Goal: Information Seeking & Learning: Learn about a topic

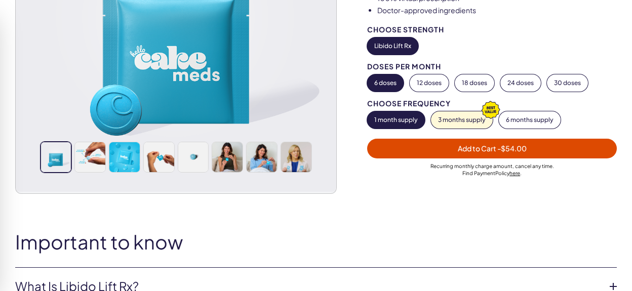
scroll to position [215, 0]
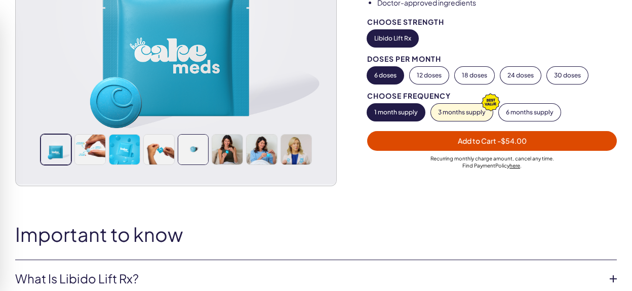
click at [191, 151] on img at bounding box center [193, 150] width 30 height 30
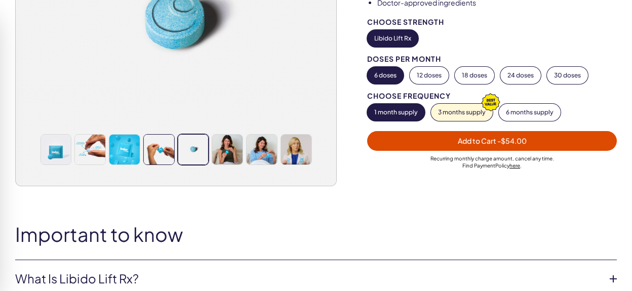
click at [158, 151] on img at bounding box center [159, 150] width 30 height 30
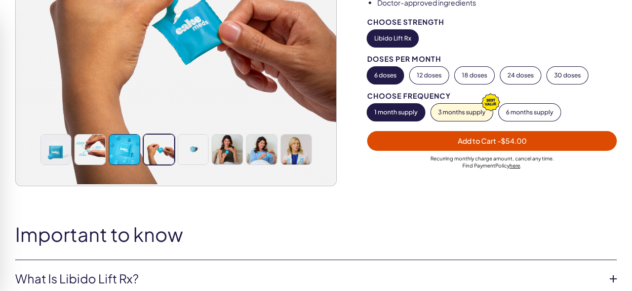
click at [130, 149] on img at bounding box center [124, 150] width 30 height 30
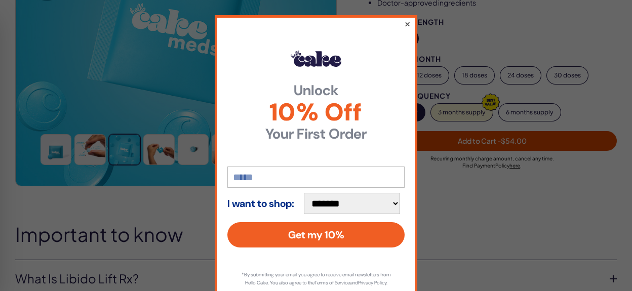
click at [409, 24] on button "×" at bounding box center [407, 24] width 7 height 12
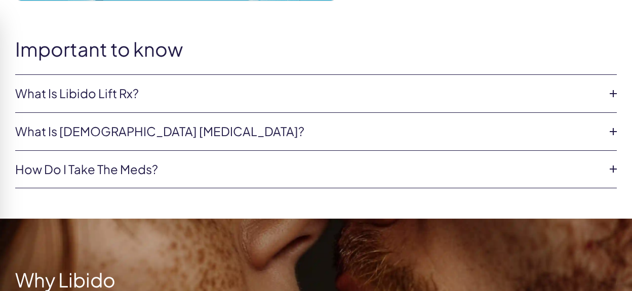
scroll to position [402, 0]
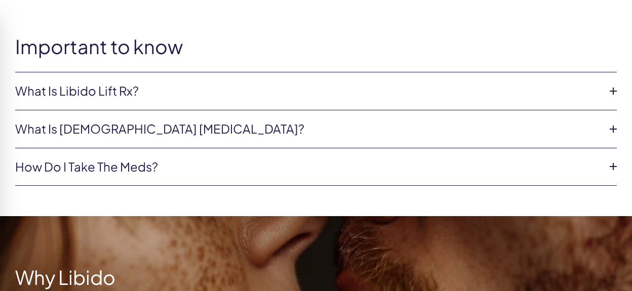
click at [164, 90] on link "What is Libido Lift Rx?" at bounding box center [307, 91] width 585 height 17
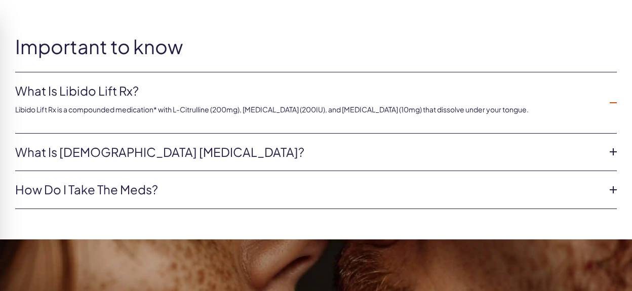
scroll to position [423, 0]
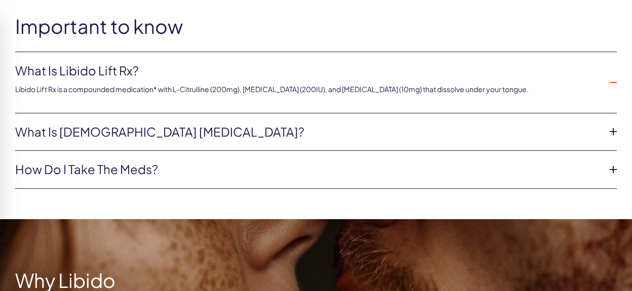
click at [35, 130] on link "What is [DEMOGRAPHIC_DATA] [MEDICAL_DATA]?" at bounding box center [307, 132] width 585 height 17
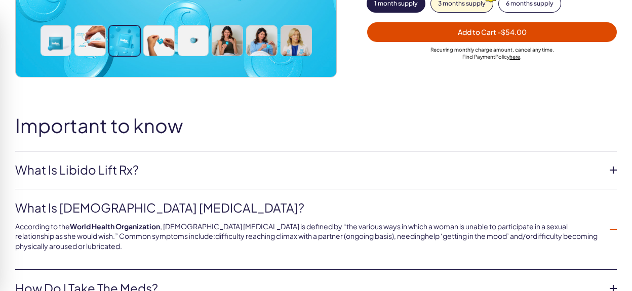
scroll to position [322, 0]
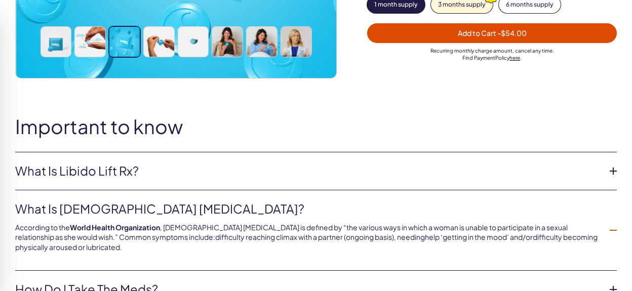
click at [140, 173] on link "What is Libido Lift Rx?" at bounding box center [307, 171] width 585 height 17
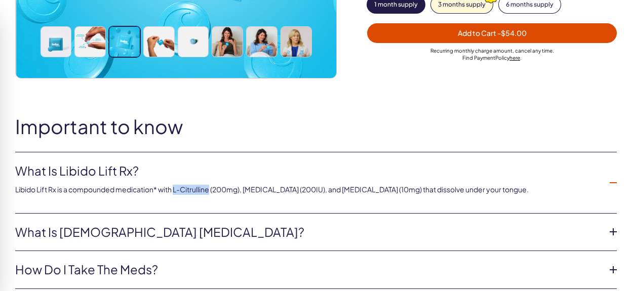
drag, startPoint x: 177, startPoint y: 188, endPoint x: 213, endPoint y: 188, distance: 36.5
click at [213, 188] on p "Libido Lift Rx is a compounded medication* with L-Citrulline (200mg), [MEDICAL_…" at bounding box center [307, 190] width 585 height 10
copy p "L-Citrulline"
click at [279, 171] on link "What is Libido Lift Rx?" at bounding box center [307, 171] width 585 height 17
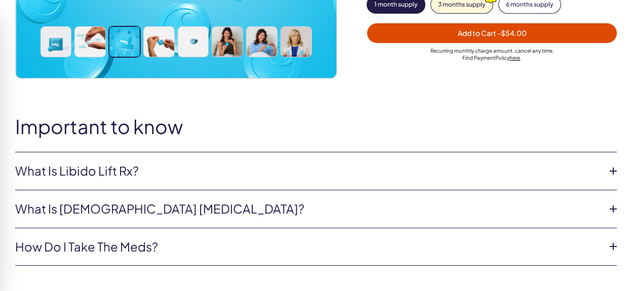
click at [255, 175] on link "What is Libido Lift Rx?" at bounding box center [307, 171] width 585 height 17
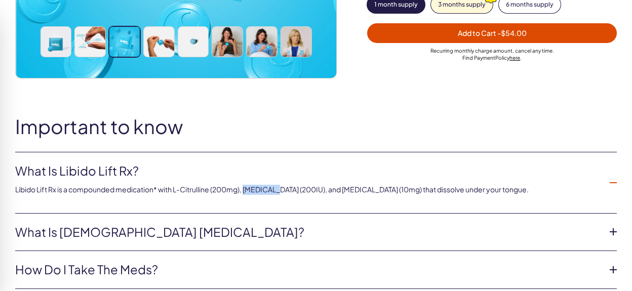
drag, startPoint x: 249, startPoint y: 189, endPoint x: 279, endPoint y: 189, distance: 30.9
click at [279, 189] on p "Libido Lift Rx is a compounded medication* with L-Citrulline (200mg), [MEDICAL_…" at bounding box center [307, 190] width 585 height 10
copy p "Oxytocin"
drag, startPoint x: 323, startPoint y: 188, endPoint x: 349, endPoint y: 189, distance: 26.3
click at [349, 189] on p "Libido Lift Rx is a compounded medication* with L-Citrulline (200mg), [MEDICAL_…" at bounding box center [307, 190] width 585 height 10
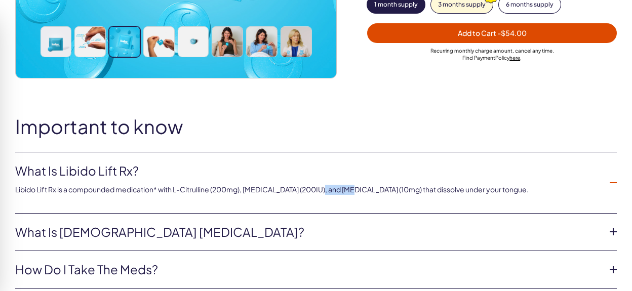
copy p "Tadalafil"
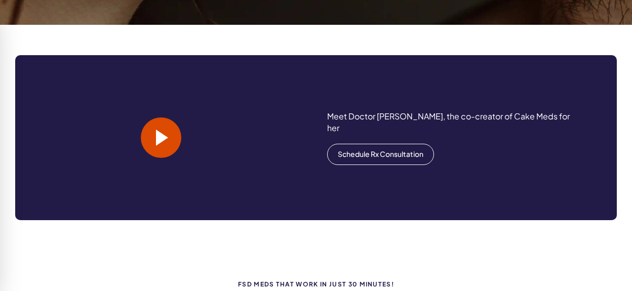
scroll to position [977, 0]
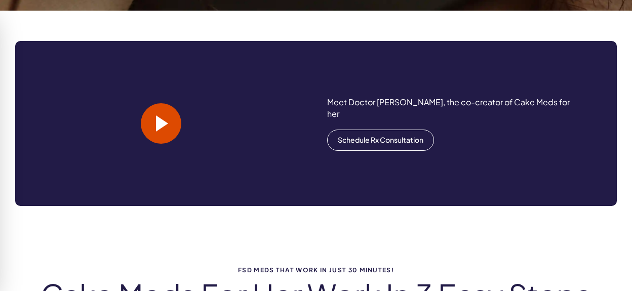
click at [153, 126] on span at bounding box center [161, 123] width 41 height 41
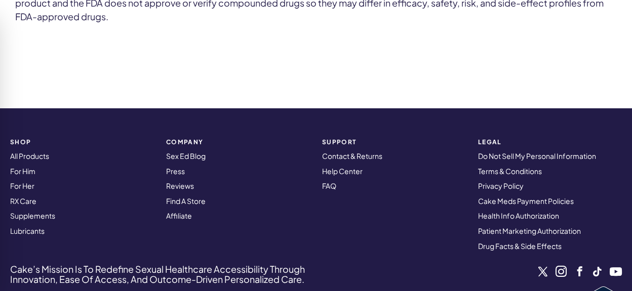
scroll to position [3592, 0]
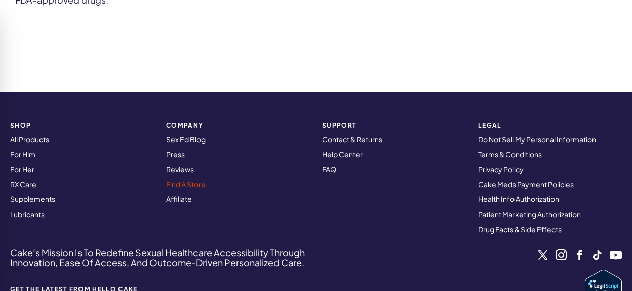
click at [198, 180] on link "Find A Store" at bounding box center [185, 184] width 39 height 9
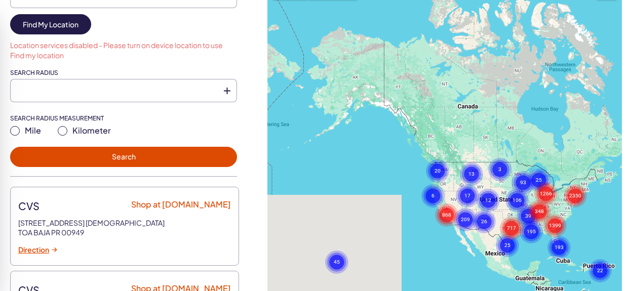
scroll to position [207, 0]
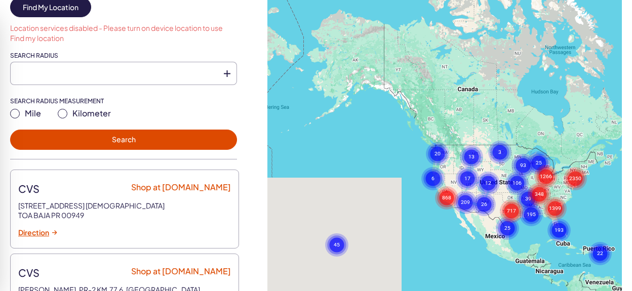
click at [453, 173] on gmp-advanced-marker "868" at bounding box center [446, 185] width 25 height 25
click at [453, 172] on div "To activate drag with keyboard, press Alt + Enter. Once in keyboard drag state,…" at bounding box center [444, 191] width 354 height 469
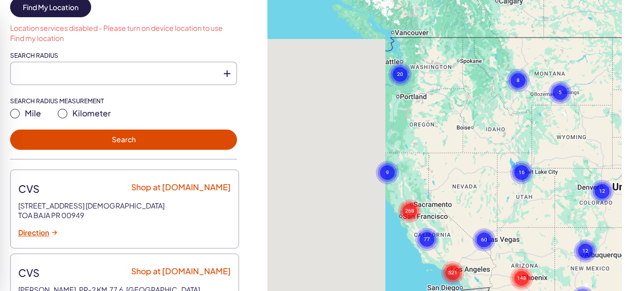
click at [399, 72] on text "20" at bounding box center [400, 73] width 6 height 7
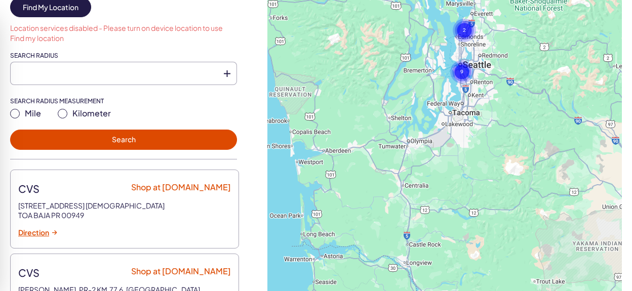
click at [432, 47] on gmp-advanced-marker at bounding box center [432, 47] width 0 height 0
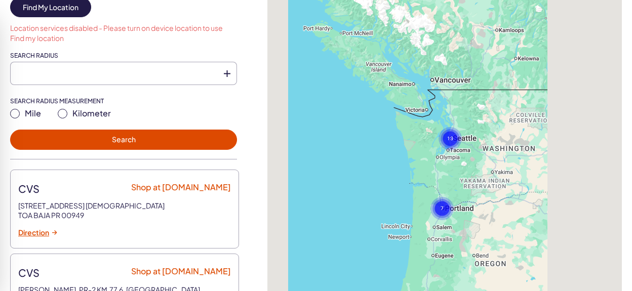
drag, startPoint x: 548, startPoint y: 207, endPoint x: 465, endPoint y: 170, distance: 90.7
click at [465, 171] on div "To navigate, press the arrow keys. To activate drag with keyboard, press Alt + …" at bounding box center [444, 191] width 354 height 469
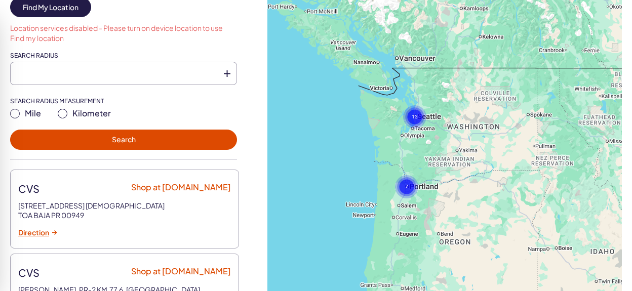
drag, startPoint x: 503, startPoint y: 214, endPoint x: 408, endPoint y: 157, distance: 110.1
click at [408, 158] on div "To navigate, press the arrow keys. To activate drag with keyboard, press Alt + …" at bounding box center [444, 191] width 354 height 469
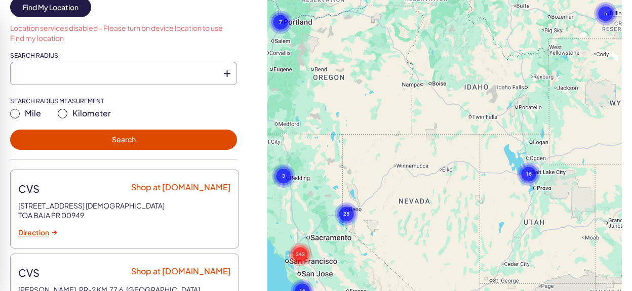
drag, startPoint x: 508, startPoint y: 186, endPoint x: 486, endPoint y: 95, distance: 93.8
click at [486, 95] on div "To navigate, press the arrow keys. To activate drag with keyboard, press Alt + …" at bounding box center [444, 191] width 354 height 469
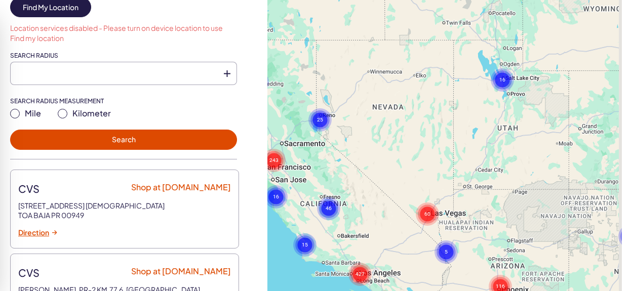
drag, startPoint x: 462, startPoint y: 184, endPoint x: 449, endPoint y: 91, distance: 94.1
click at [449, 90] on div "To navigate, press the arrow keys. To activate drag with keyboard, press Alt + …" at bounding box center [444, 191] width 354 height 469
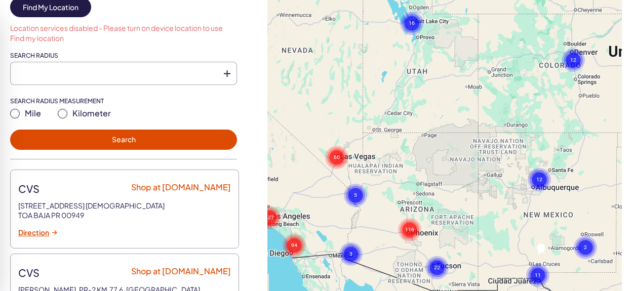
drag, startPoint x: 511, startPoint y: 153, endPoint x: 439, endPoint y: 60, distance: 117.7
click at [439, 60] on div "To navigate, press the arrow keys. To activate drag with keyboard, press Alt + …" at bounding box center [444, 191] width 354 height 469
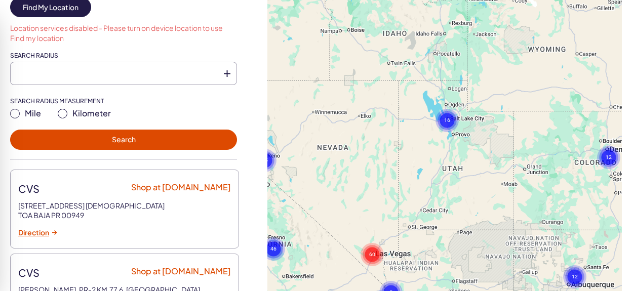
drag, startPoint x: 428, startPoint y: 92, endPoint x: 428, endPoint y: 245, distance: 152.4
click at [428, 244] on div "To navigate, press the arrow keys. To activate drag with keyboard, press Alt + …" at bounding box center [444, 191] width 354 height 469
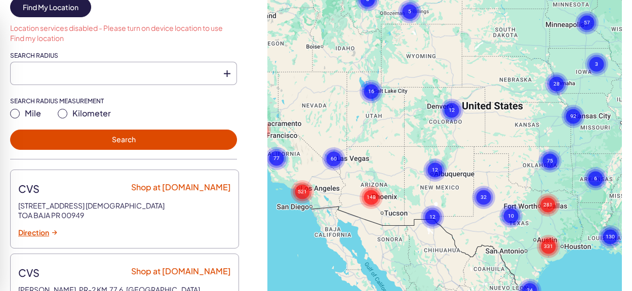
drag, startPoint x: 463, startPoint y: 227, endPoint x: 382, endPoint y: 139, distance: 120.4
click at [382, 139] on div "To navigate, press the arrow keys. To activate drag with keyboard, press Alt + …" at bounding box center [444, 191] width 354 height 469
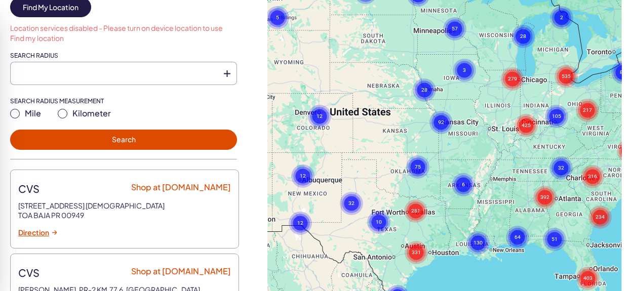
drag, startPoint x: 565, startPoint y: 137, endPoint x: 434, endPoint y: 143, distance: 131.3
click at [434, 143] on div "To navigate, press the arrow keys. To activate drag with keyboard, press Alt + …" at bounding box center [444, 191] width 354 height 469
click at [456, 138] on div "To navigate, press the arrow keys. To activate drag with keyboard, press Alt + …" at bounding box center [444, 191] width 354 height 469
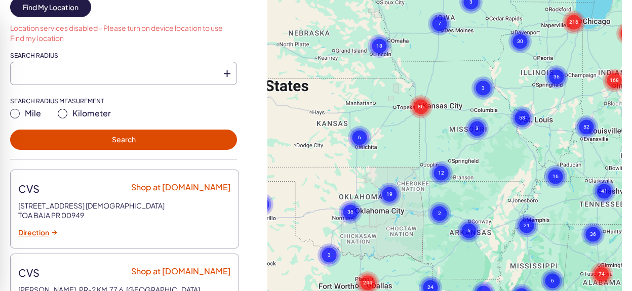
click at [455, 126] on div "To navigate, press the arrow keys. To activate drag with keyboard, press Alt + …" at bounding box center [444, 191] width 354 height 469
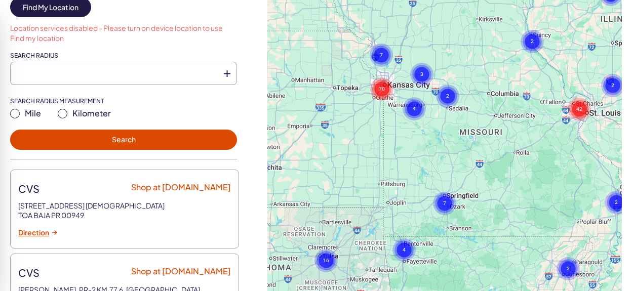
click at [489, 144] on div "To navigate, press the arrow keys. To activate drag with keyboard, press Alt + …" at bounding box center [444, 191] width 354 height 469
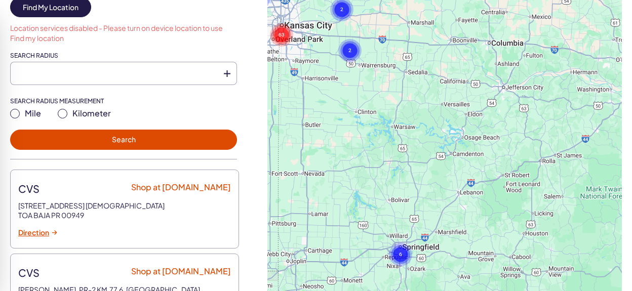
click at [463, 135] on gmp-advanced-marker at bounding box center [463, 135] width 0 height 0
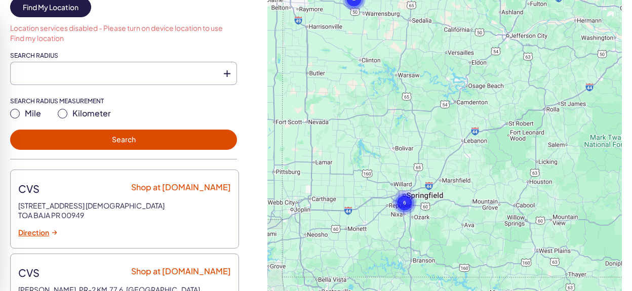
drag, startPoint x: 418, startPoint y: 226, endPoint x: 427, endPoint y: 127, distance: 99.1
click at [427, 127] on div "To activate drag with keyboard, press Alt + Enter. Once in keyboard drag state,…" at bounding box center [444, 191] width 354 height 469
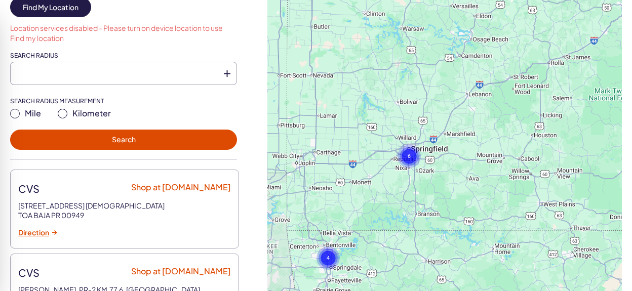
click at [401, 177] on div "To activate drag with keyboard, press Alt + Enter. Once in keyboard drag state,…" at bounding box center [444, 191] width 354 height 469
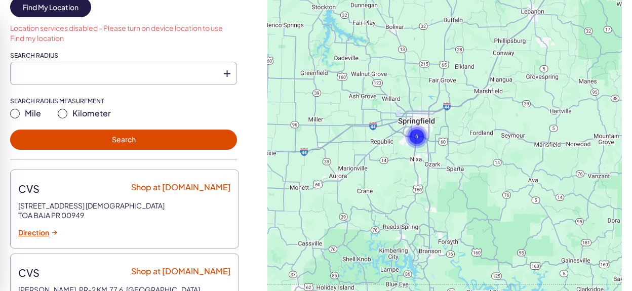
click at [425, 155] on div "To activate drag with keyboard, press Alt + Enter. Once in keyboard drag state,…" at bounding box center [444, 191] width 354 height 469
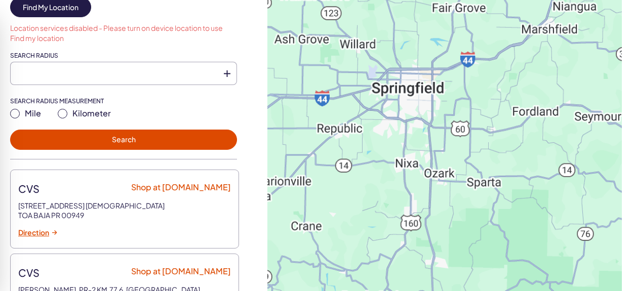
click at [422, 132] on div "To activate drag with keyboard, press Alt + Enter. Once in keyboard drag state,…" at bounding box center [444, 191] width 354 height 469
click at [426, 112] on div "To activate drag with keyboard, press Alt + Enter. Once in keyboard drag state,…" at bounding box center [444, 191] width 354 height 469
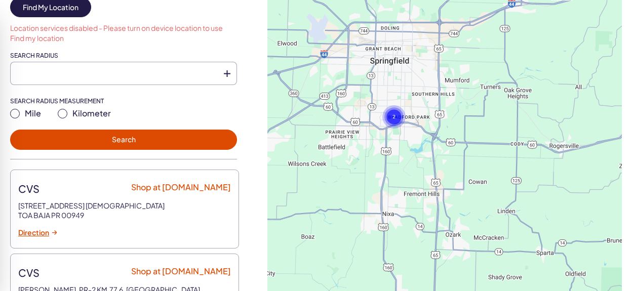
click at [405, 131] on div "To navigate, press the arrow keys. To activate drag with keyboard, press Alt + …" at bounding box center [444, 191] width 354 height 469
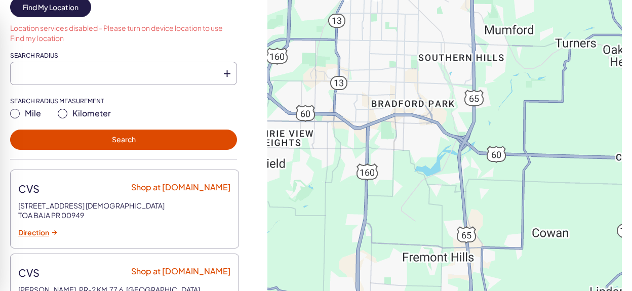
click at [396, 135] on div "To activate drag with keyboard, press Alt + Enter. Once in keyboard drag state,…" at bounding box center [444, 191] width 354 height 469
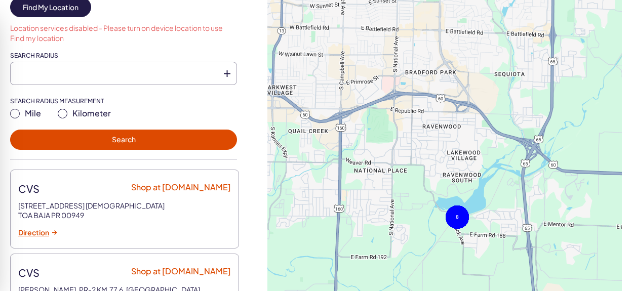
click at [395, 113] on gmp-advanced-marker at bounding box center [395, 113] width 0 height 0
click at [345, 30] on gmp-advanced-marker at bounding box center [345, 30] width 0 height 0
click at [61, 12] on link "Find My Location" at bounding box center [50, 7] width 81 height 20
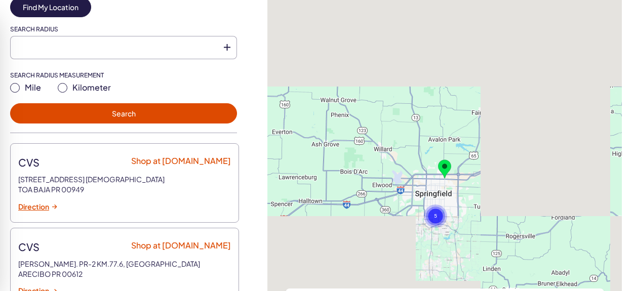
type input "**********"
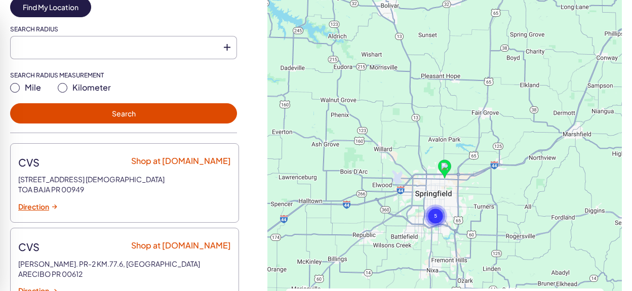
click at [450, 192] on div "To activate drag with keyboard, press Alt + Enter. Once in keyboard drag state,…" at bounding box center [444, 178] width 354 height 443
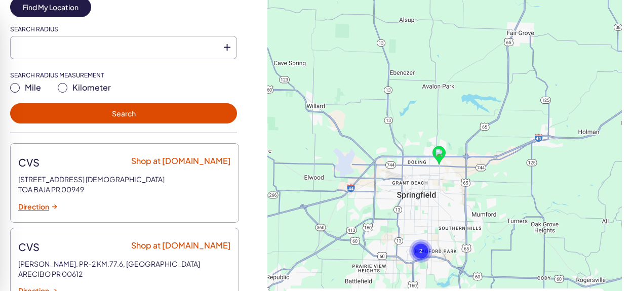
drag, startPoint x: 424, startPoint y: 213, endPoint x: 412, endPoint y: 154, distance: 60.1
click at [412, 153] on div "To activate drag with keyboard, press Alt + Enter. Once in keyboard drag state,…" at bounding box center [444, 178] width 354 height 443
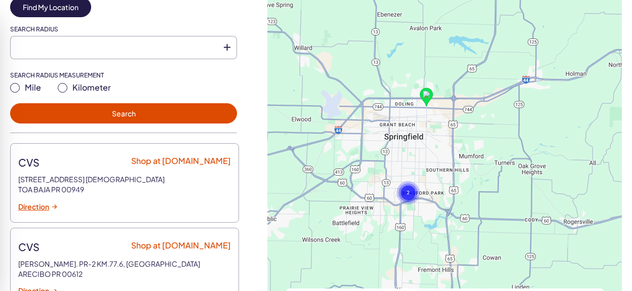
click at [430, 210] on div "To activate drag with keyboard, press Alt + Enter. Once in keyboard drag state,…" at bounding box center [444, 178] width 354 height 443
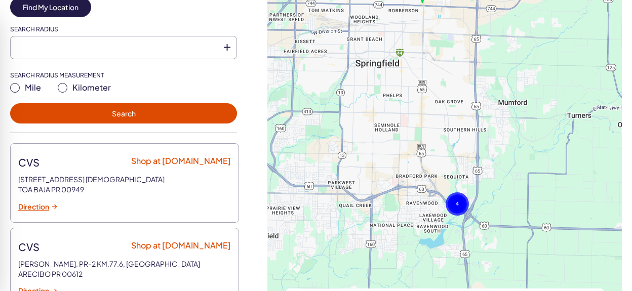
click at [374, 155] on gmp-advanced-marker at bounding box center [374, 155] width 0 height 0
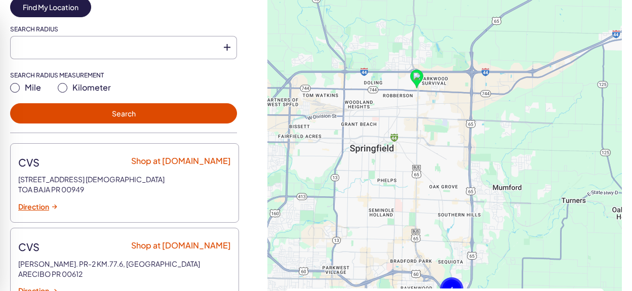
drag, startPoint x: 414, startPoint y: 113, endPoint x: 408, endPoint y: 197, distance: 83.7
click at [408, 198] on div "To activate drag with keyboard, press Alt + Enter. Once in keyboard drag state,…" at bounding box center [444, 178] width 354 height 443
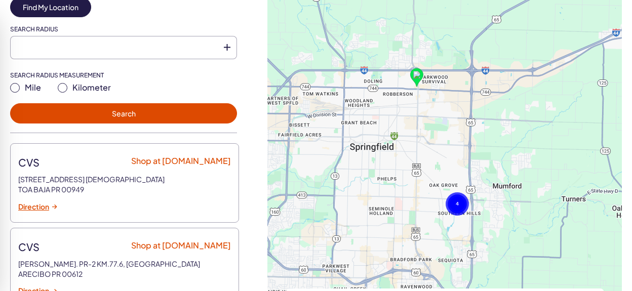
click at [395, 153] on gmp-advanced-marker at bounding box center [395, 153] width 0 height 0
click at [402, 160] on div "To navigate, press the arrow keys. To activate drag with keyboard, press Alt + …" at bounding box center [444, 178] width 354 height 443
click at [402, 160] on div "To activate drag with keyboard, press Alt + Enter. Once in keyboard drag state,…" at bounding box center [444, 178] width 354 height 443
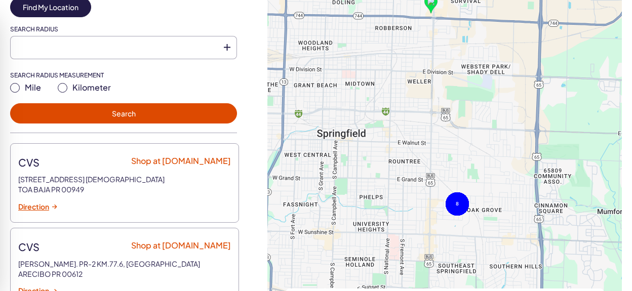
click at [398, 152] on div "To activate drag with keyboard, press Alt + Enter. Once in keyboard drag state,…" at bounding box center [444, 178] width 354 height 443
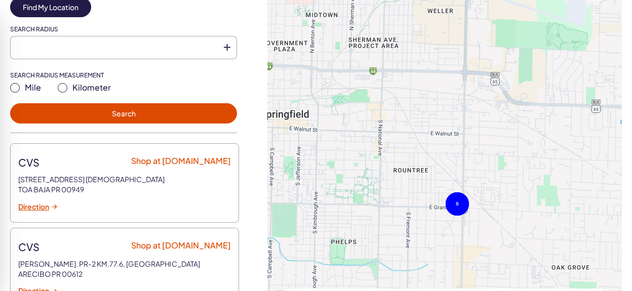
click at [389, 144] on div "To activate drag with keyboard, press Alt + Enter. Once in keyboard drag state,…" at bounding box center [444, 178] width 354 height 443
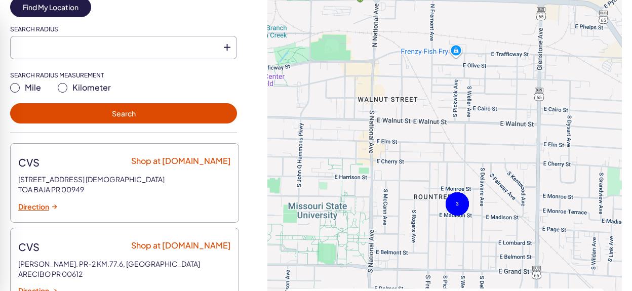
click at [379, 134] on div "To activate drag with keyboard, press Alt + Enter. Once in keyboard drag state,…" at bounding box center [444, 178] width 354 height 443
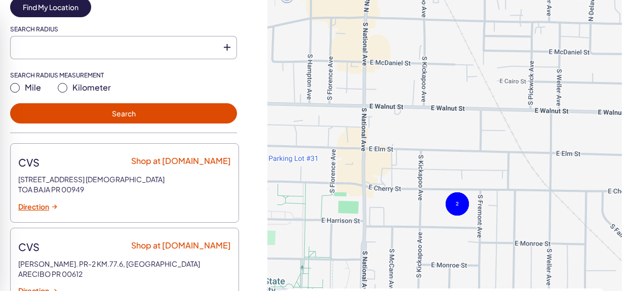
click at [350, 133] on gmp-advanced-marker at bounding box center [350, 133] width 0 height 0
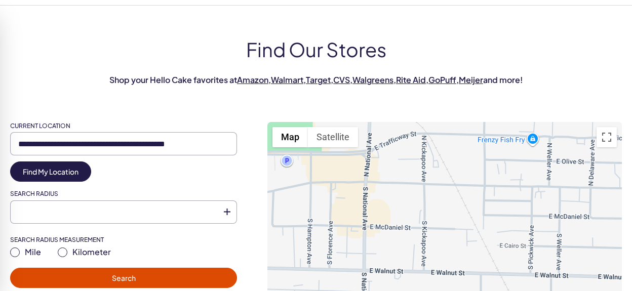
scroll to position [41, 0]
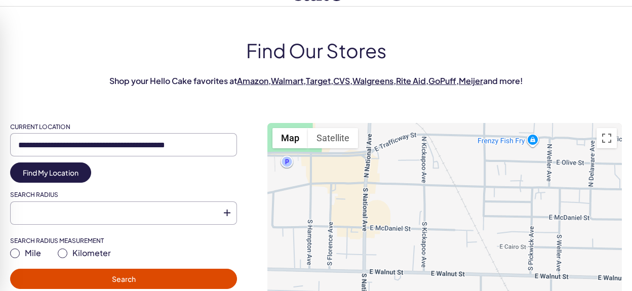
click at [243, 81] on link "Amazon" at bounding box center [252, 80] width 31 height 11
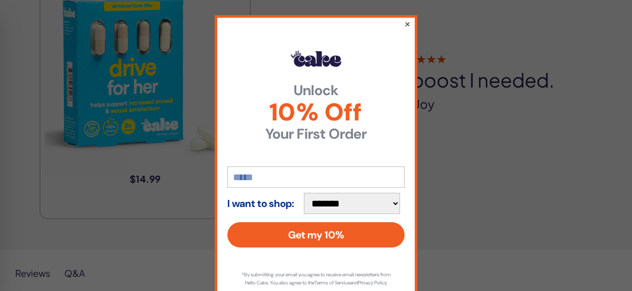
click at [406, 22] on button "×" at bounding box center [407, 24] width 7 height 12
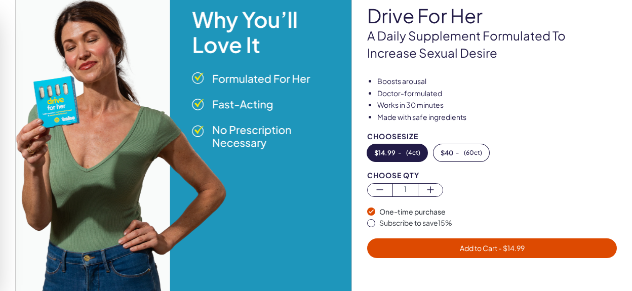
scroll to position [105, 0]
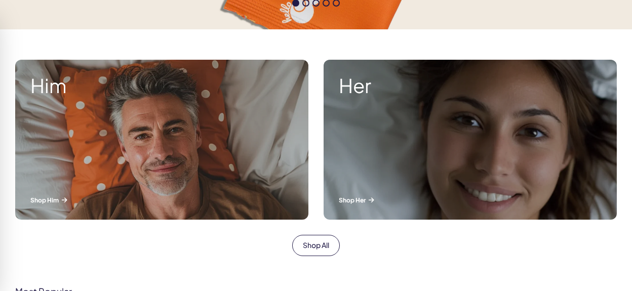
scroll to position [330, 0]
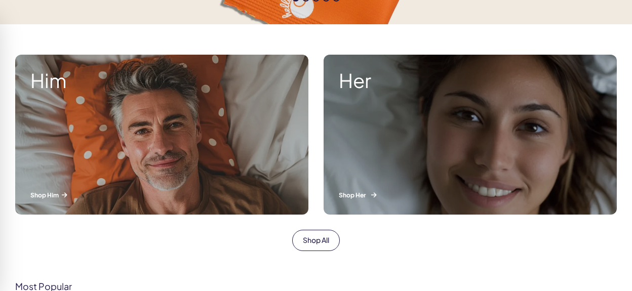
click at [367, 155] on div "Her Shop Her" at bounding box center [470, 135] width 293 height 160
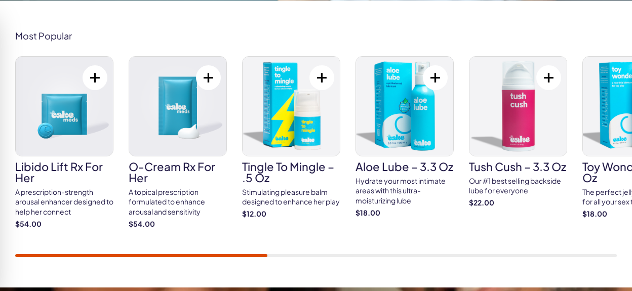
scroll to position [380, 0]
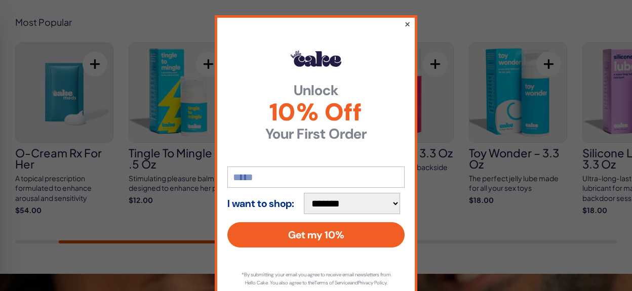
click at [411, 20] on button "×" at bounding box center [407, 24] width 7 height 12
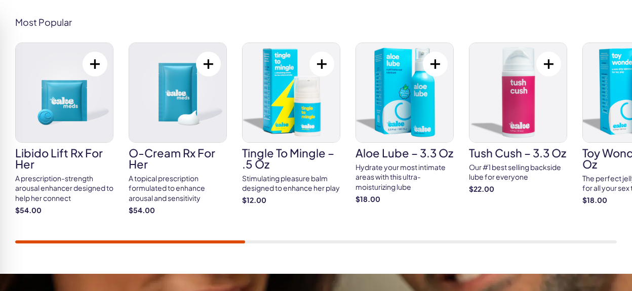
click at [65, 189] on div "A prescription-strength arousal enhancer designed to help her connect" at bounding box center [64, 189] width 98 height 30
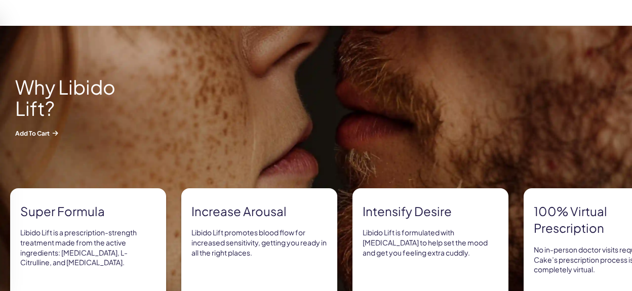
scroll to position [592, 0]
